Goal: Find specific page/section: Find specific page/section

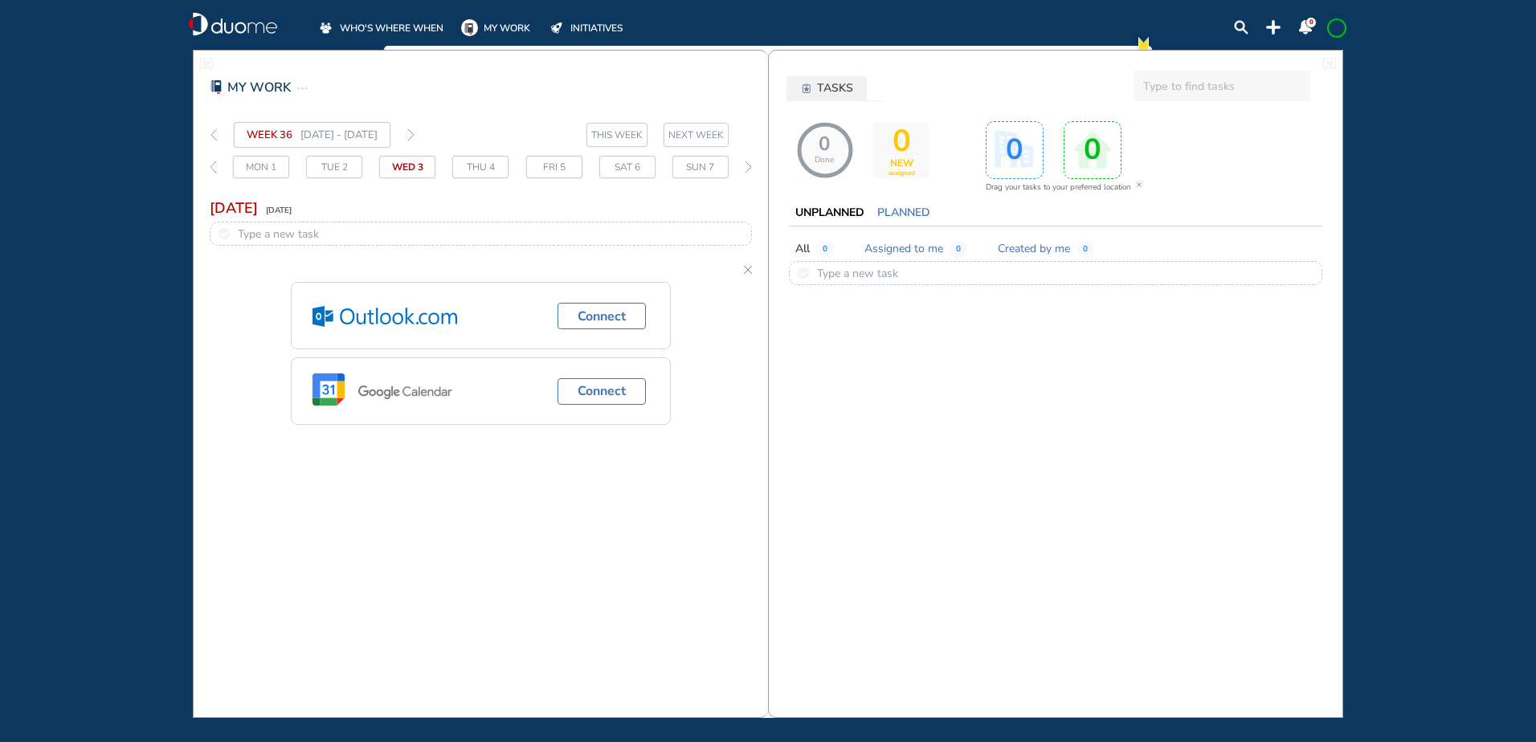
click at [386, 20] on span "WHO'S WHERE WHEN" at bounding box center [392, 28] width 104 height 16
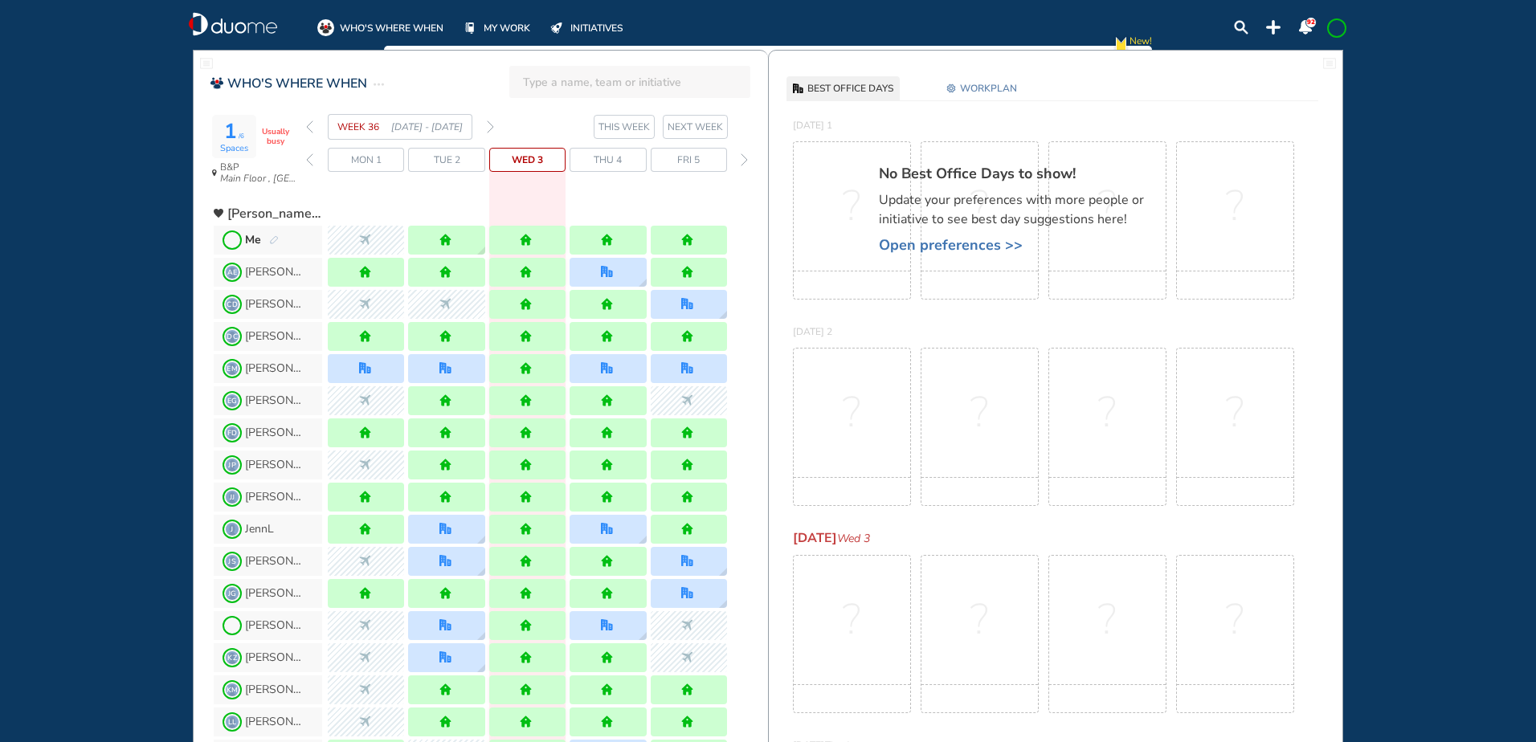
click at [274, 239] on img "pen-edit" at bounding box center [274, 240] width 10 height 10
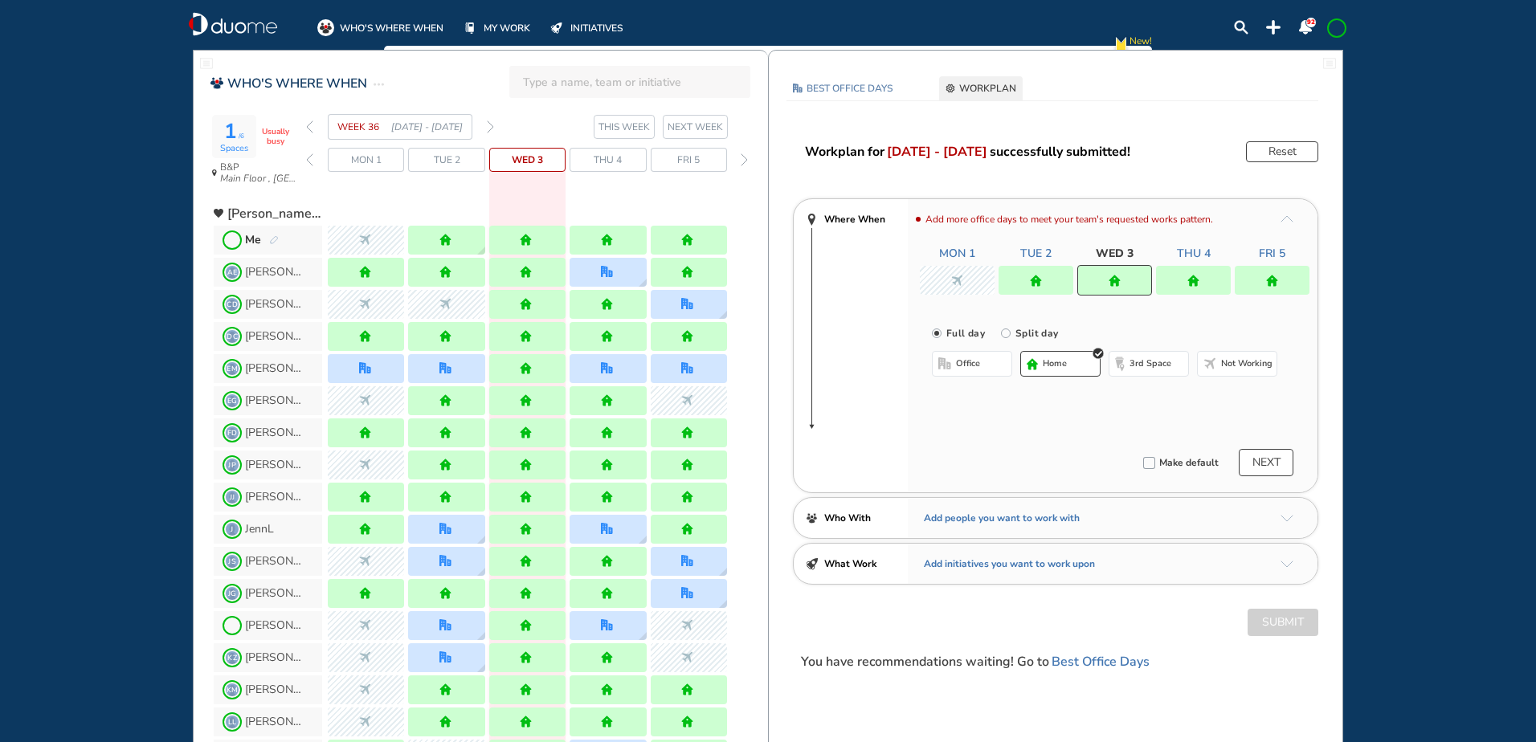
click at [489, 125] on img "forward week" at bounding box center [490, 127] width 7 height 13
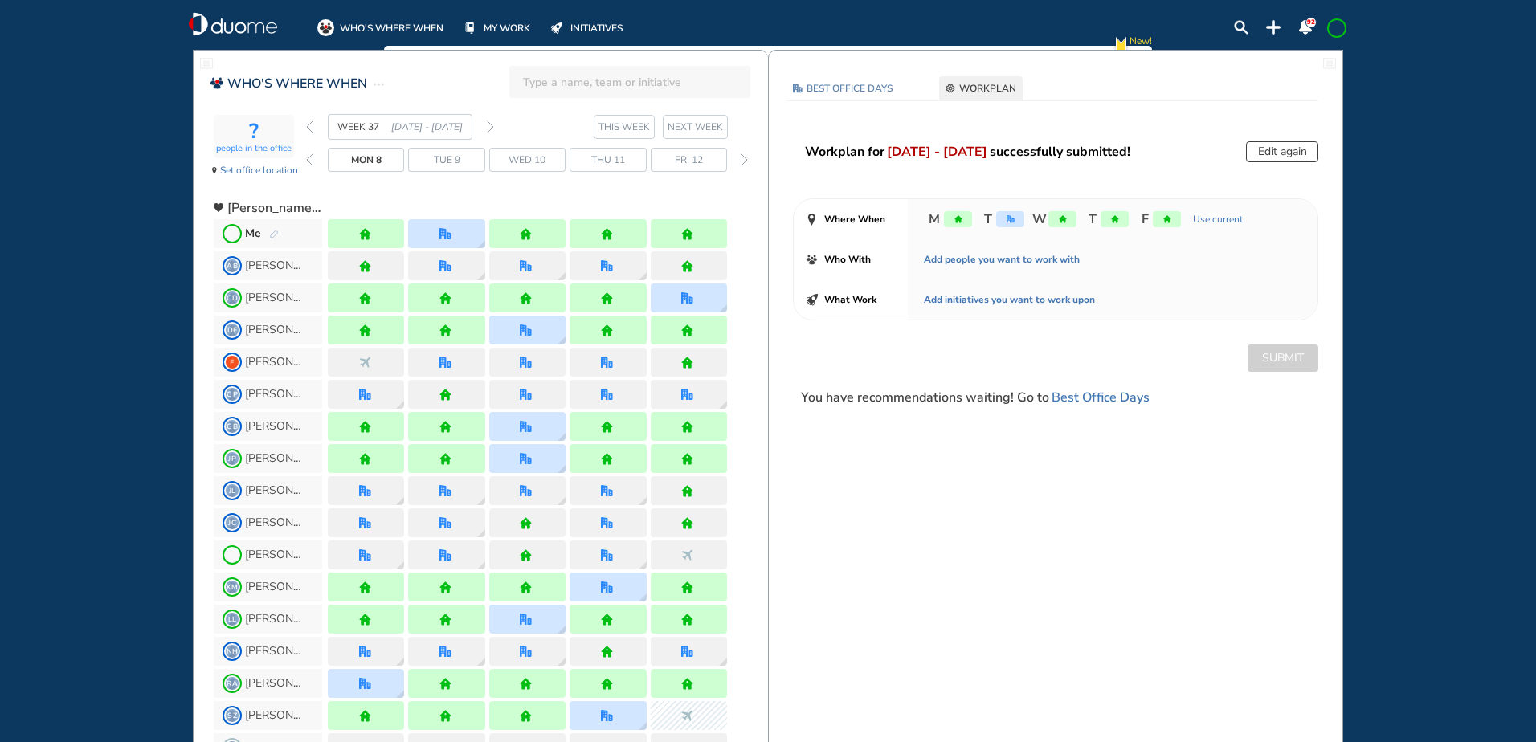
click at [489, 125] on img "forward week" at bounding box center [490, 127] width 7 height 13
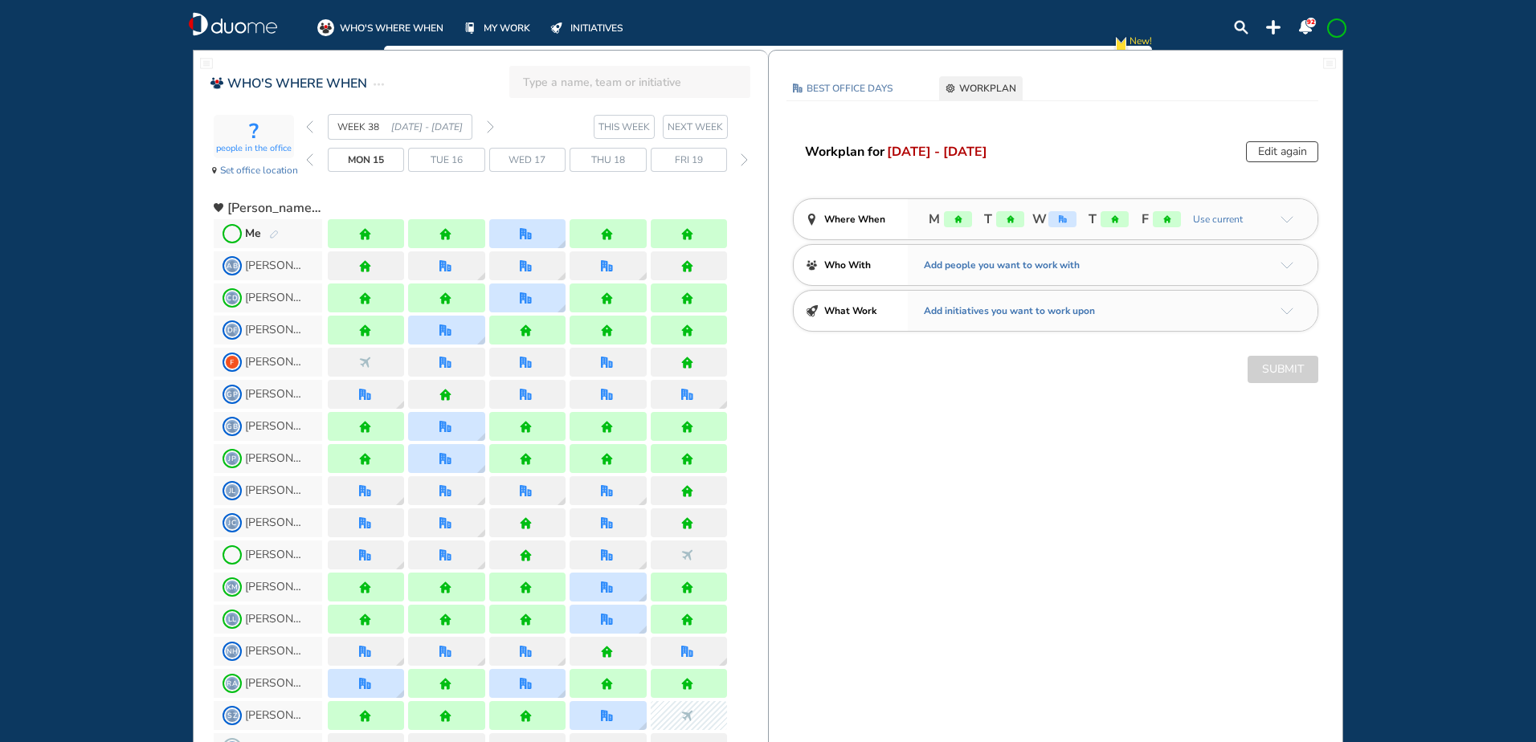
click at [489, 125] on img "forward week" at bounding box center [490, 127] width 7 height 13
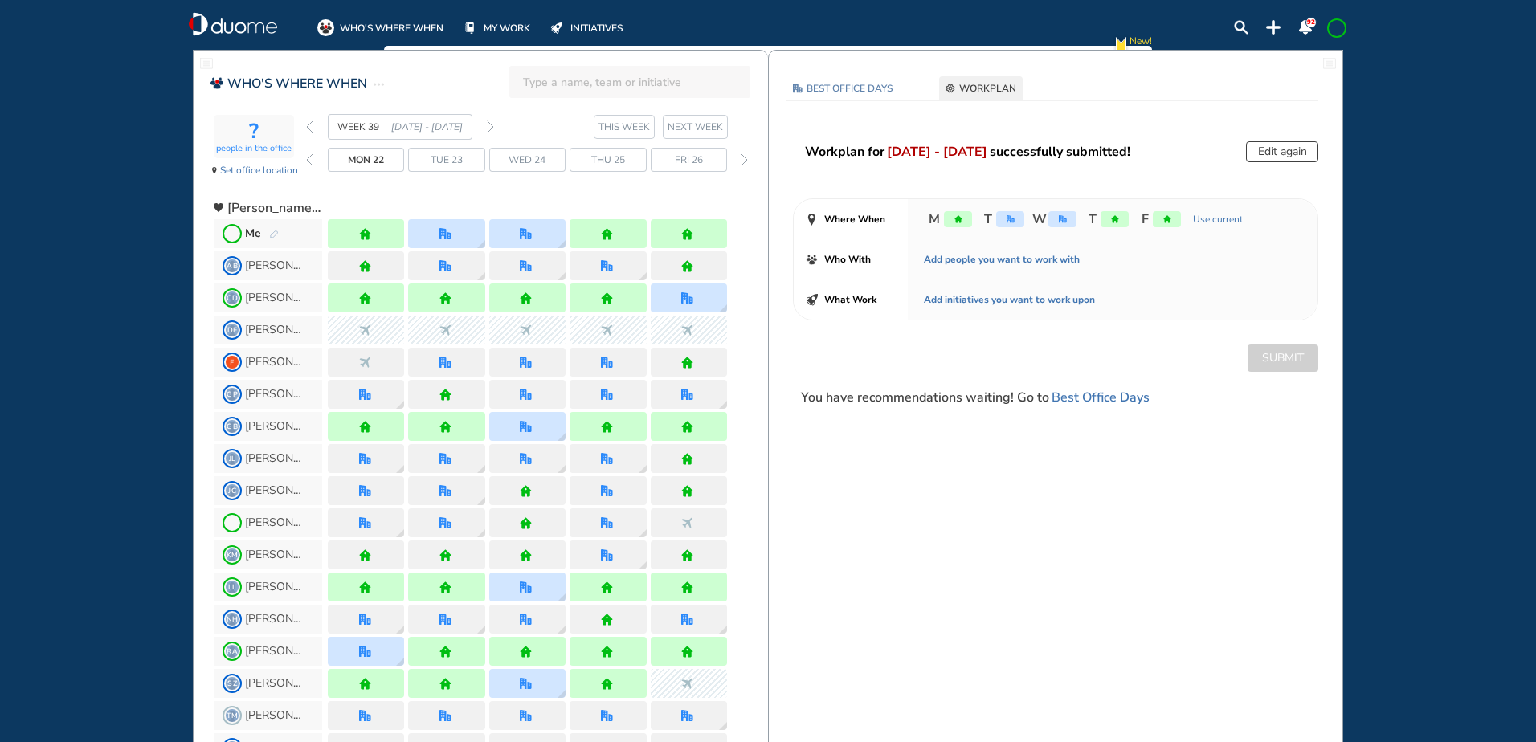
click at [489, 125] on img "forward week" at bounding box center [490, 127] width 7 height 13
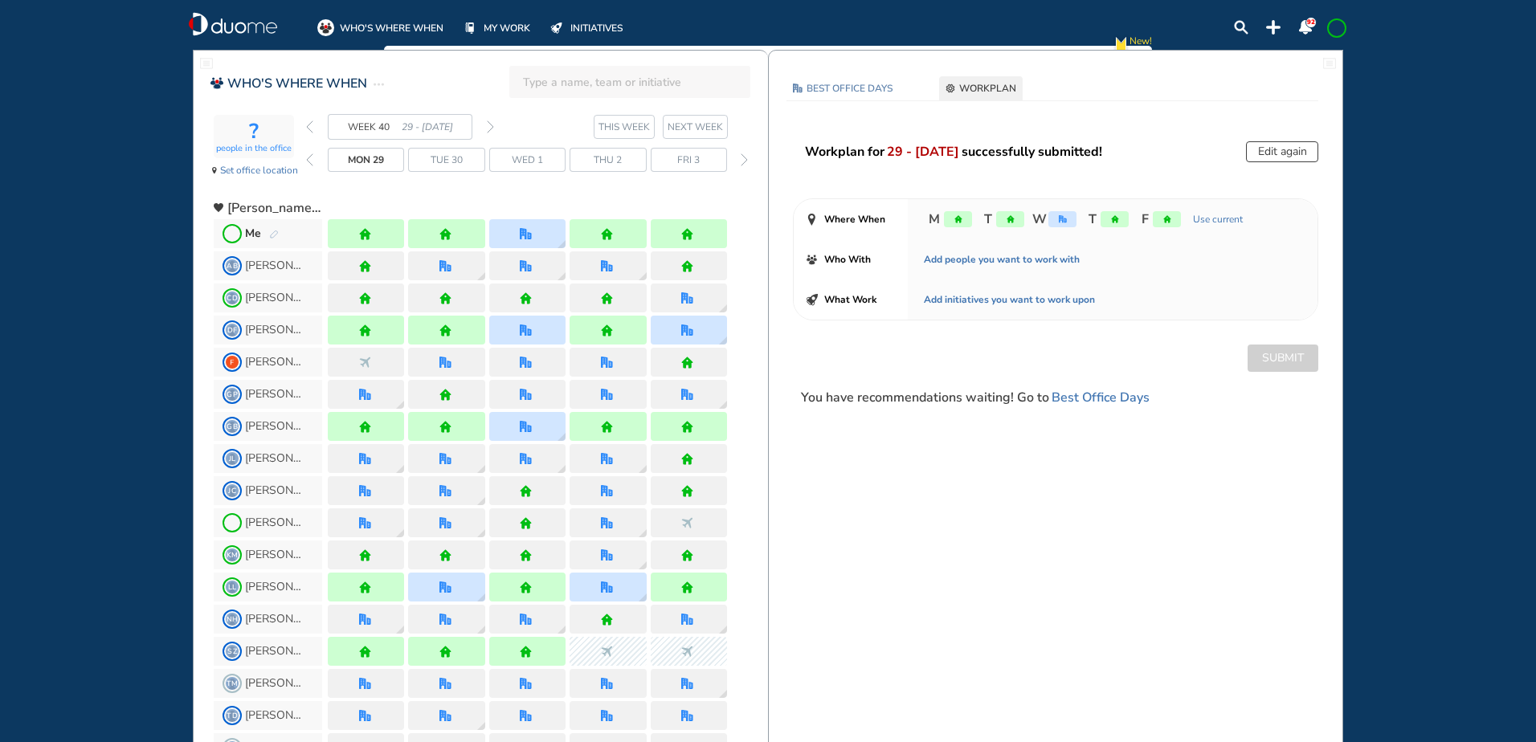
click at [489, 125] on img "forward week" at bounding box center [490, 127] width 7 height 13
